Goal: Information Seeking & Learning: Check status

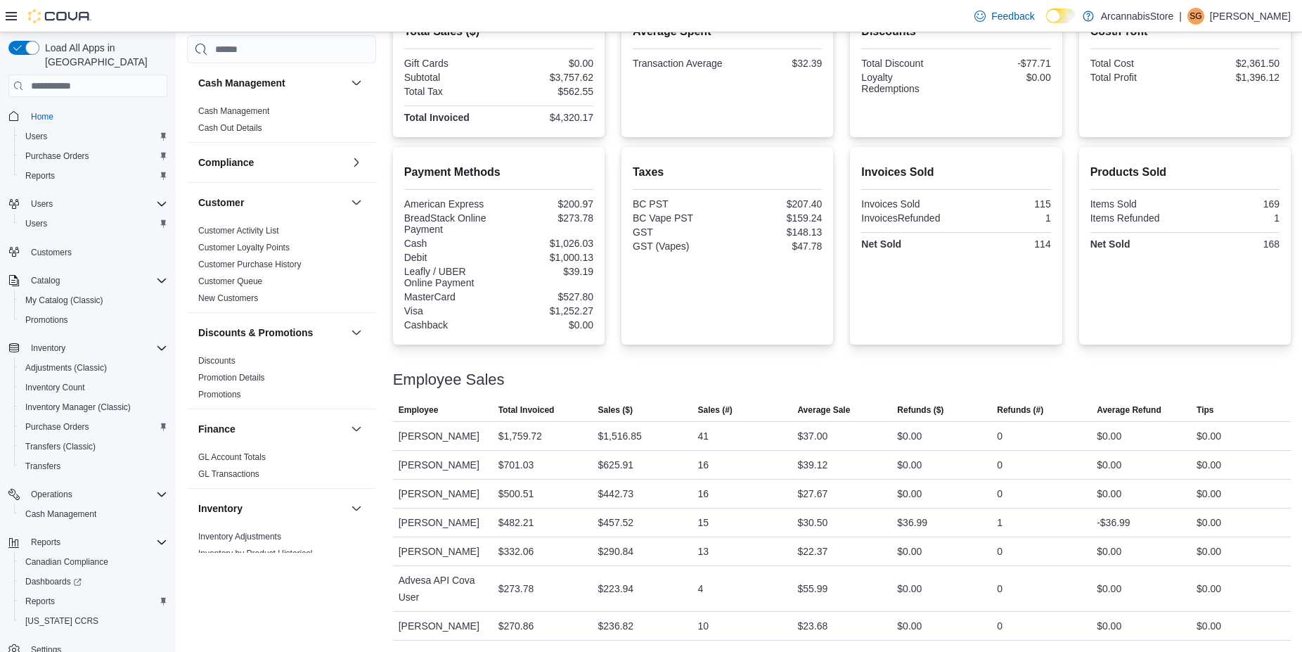
scroll to position [639, 0]
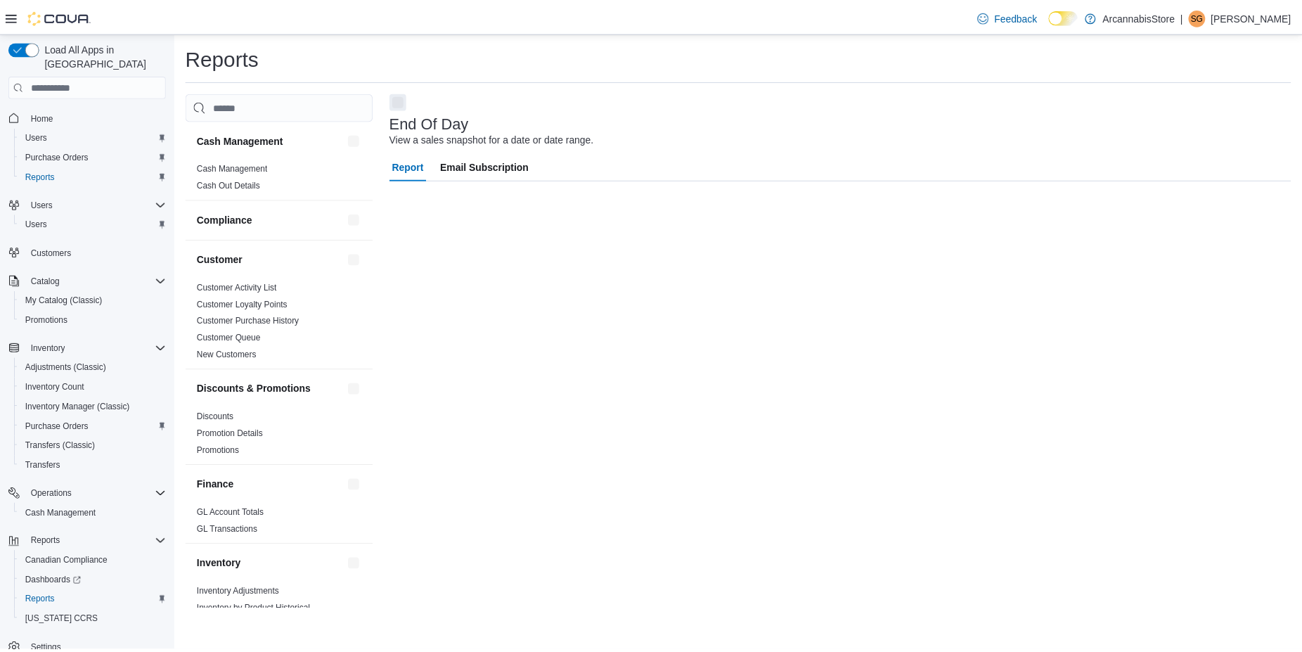
scroll to position [6, 0]
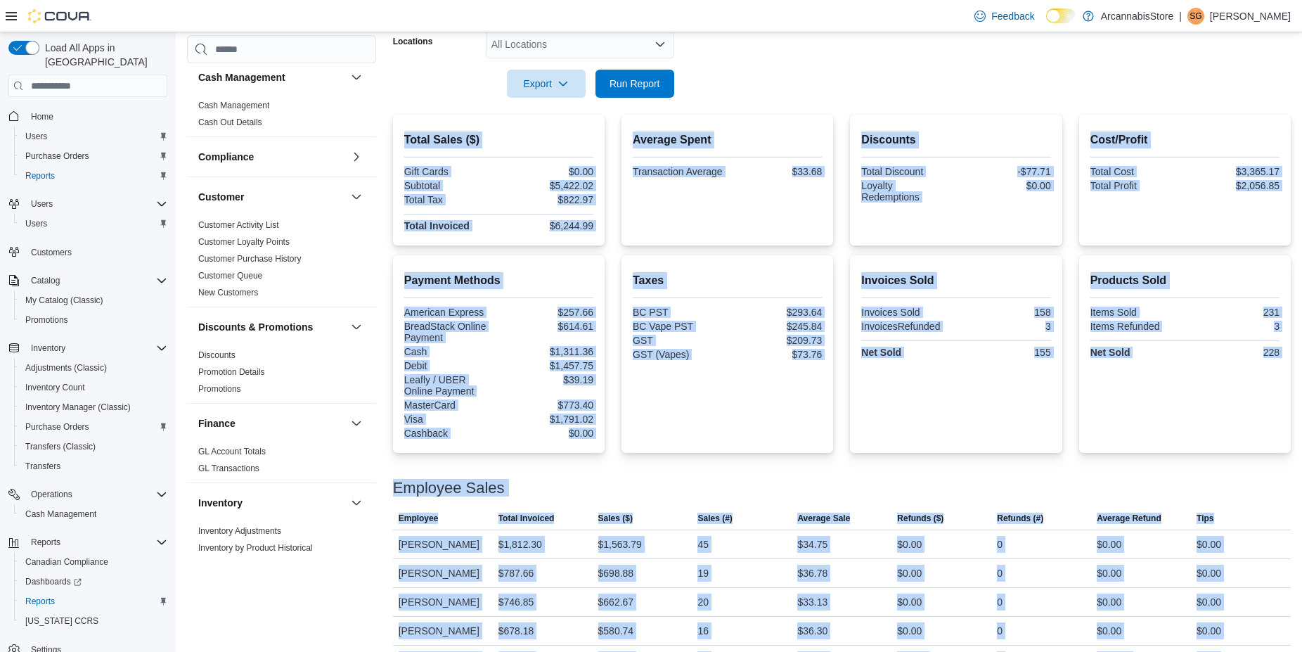
drag, startPoint x: 1301, startPoint y: 196, endPoint x: 1283, endPoint y: 679, distance: 483.2
click at [1283, 398] on html "Feedback Dark Mode ArcannabisStore | SG Sanira Gunasekara Load All Apps in New …" at bounding box center [651, 72] width 1302 height 652
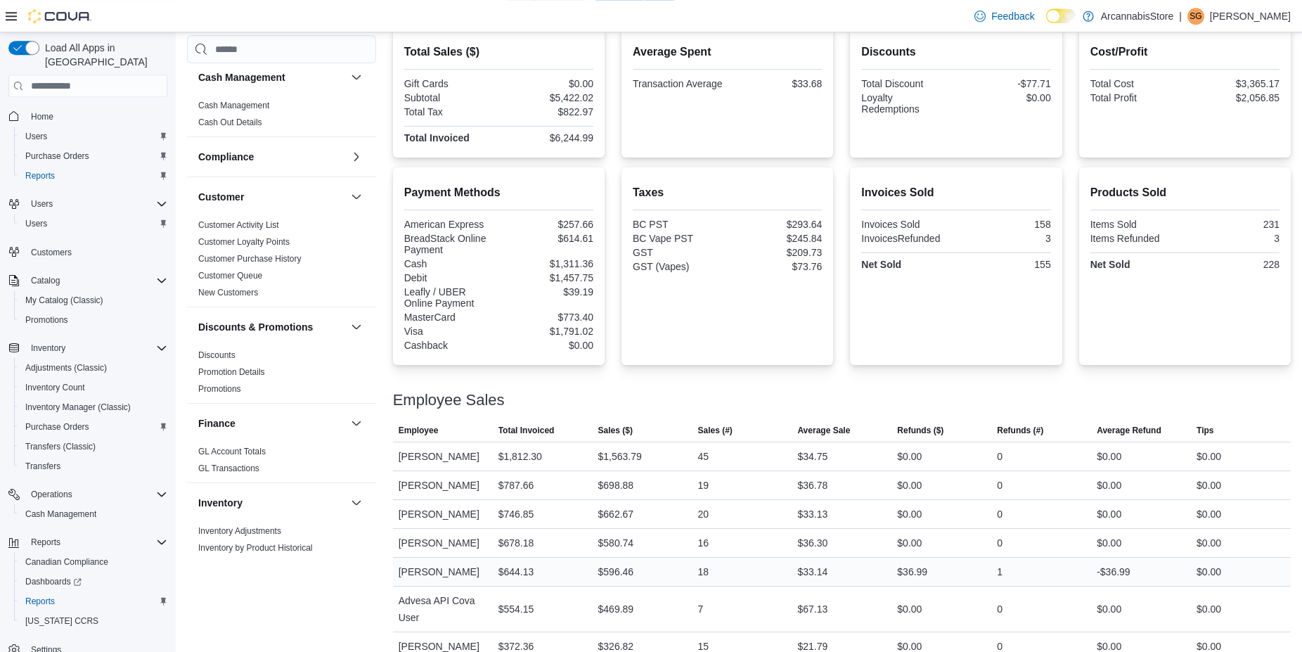
scroll to position [449, 0]
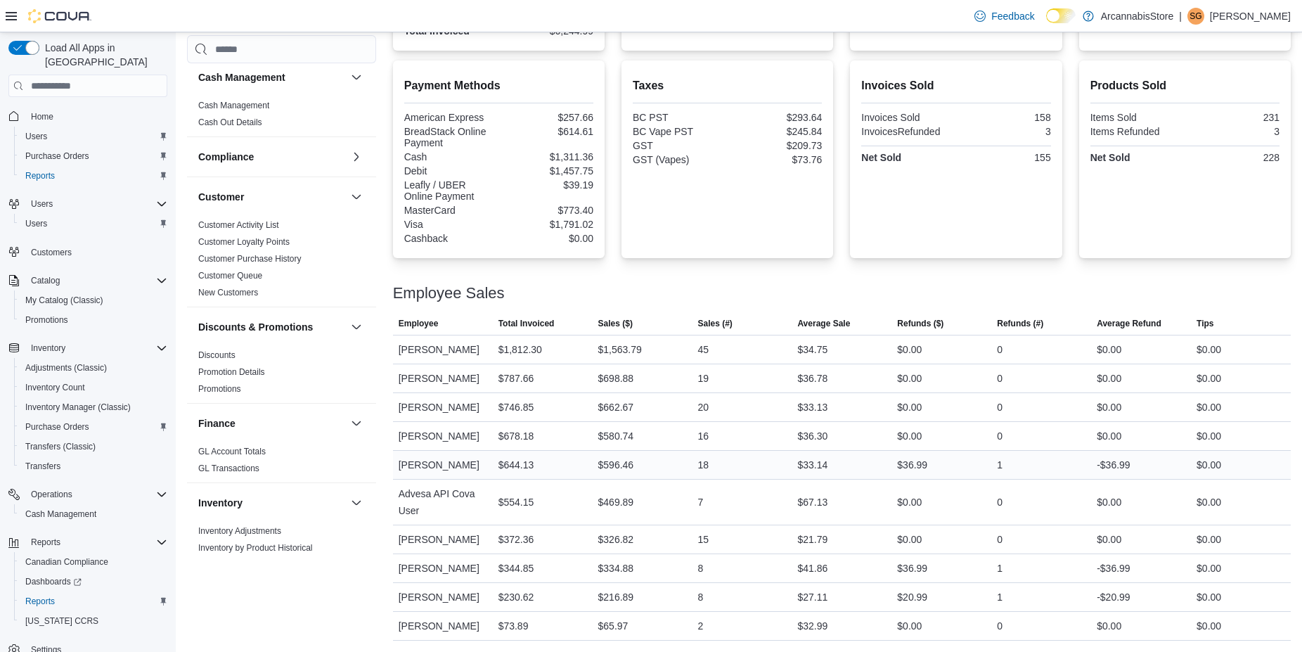
drag, startPoint x: 571, startPoint y: 375, endPoint x: 581, endPoint y: 478, distance: 103.2
